Goal: Understand process/instructions: Learn how to perform a task or action

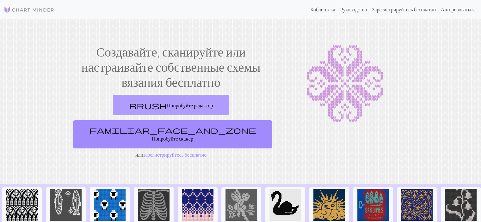
click at [167, 107] on font "Попробуйте редактор" at bounding box center [190, 105] width 46 height 6
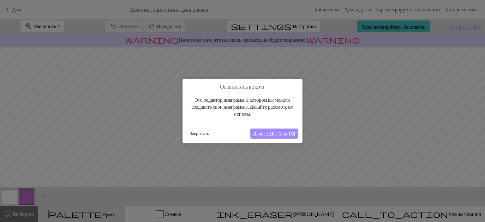
click at [287, 95] on div "Это редактор диаграмм, в котором вы можете создавать свои диаграммы. Давайте ра…" at bounding box center [242, 107] width 111 height 34
click at [279, 134] on font "Далее (Шаг 1 из 10)" at bounding box center [274, 133] width 42 height 6
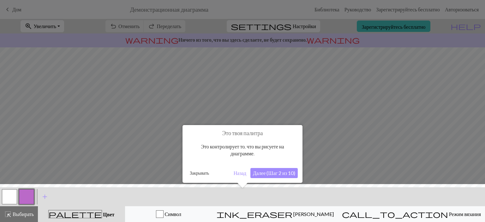
click at [329, 123] on div at bounding box center [242, 111] width 485 height 222
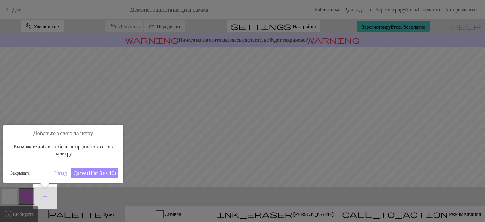
click at [102, 176] on font "Далее (Шаг 3 из 10)" at bounding box center [95, 173] width 42 height 6
